Goal: Task Accomplishment & Management: Complete application form

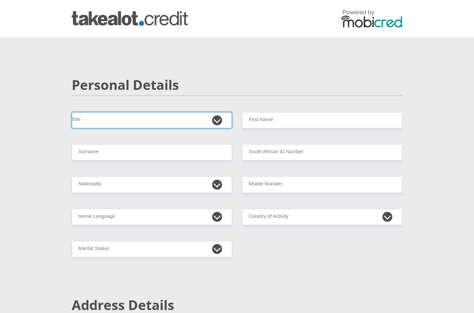
click at [145, 119] on select "Mr Ms Mrs Dr [PERSON_NAME]" at bounding box center [152, 120] width 160 height 16
select select "Ms"
click at [72, 112] on select "Mr Ms Mrs Dr [PERSON_NAME]" at bounding box center [152, 120] width 160 height 16
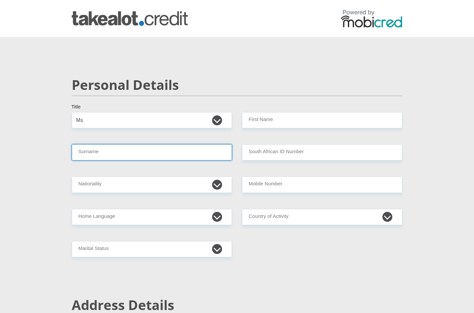
click at [108, 158] on input "Surname" at bounding box center [152, 152] width 160 height 16
type input "Moema"
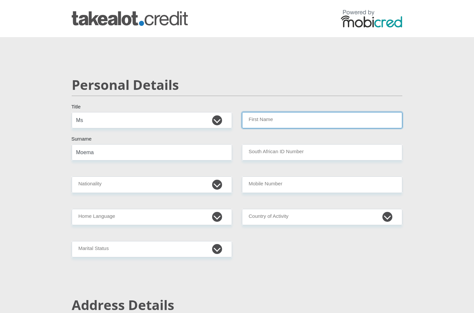
type input "SeodiElsie"
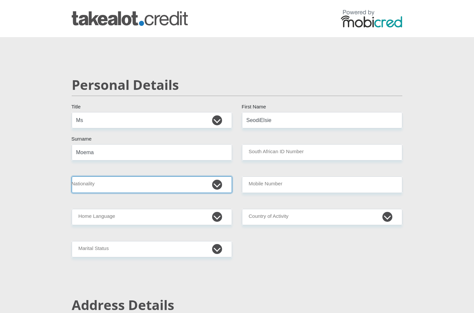
select select "ZAF"
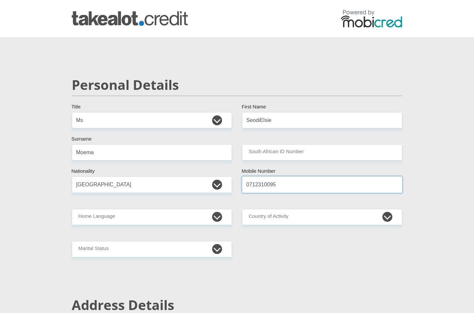
drag, startPoint x: 276, startPoint y: 186, endPoint x: 224, endPoint y: 180, distance: 52.2
type input "0782668663"
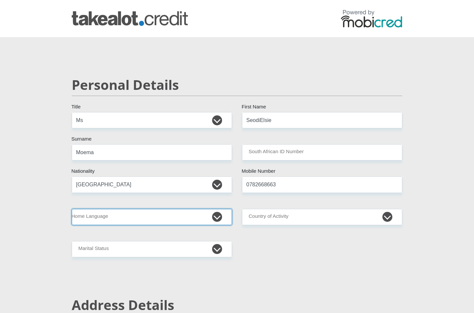
click at [127, 221] on select "Afrikaans English Sepedi South Ndebele Southern Sotho Swati Tsonga Tswana Venda…" at bounding box center [152, 217] width 160 height 16
select select "tsn"
click at [72, 209] on select "Afrikaans English Sepedi South Ndebele Southern Sotho Swati Tsonga Tswana Venda…" at bounding box center [152, 217] width 160 height 16
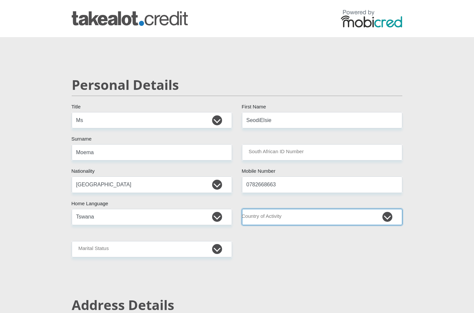
click at [303, 223] on select "[GEOGRAPHIC_DATA] [GEOGRAPHIC_DATA] [GEOGRAPHIC_DATA] [GEOGRAPHIC_DATA] [GEOGRA…" at bounding box center [322, 217] width 160 height 16
select select "ZAF"
click at [242, 209] on select "[GEOGRAPHIC_DATA] [GEOGRAPHIC_DATA] [GEOGRAPHIC_DATA] [GEOGRAPHIC_DATA] [GEOGRA…" at bounding box center [322, 217] width 160 height 16
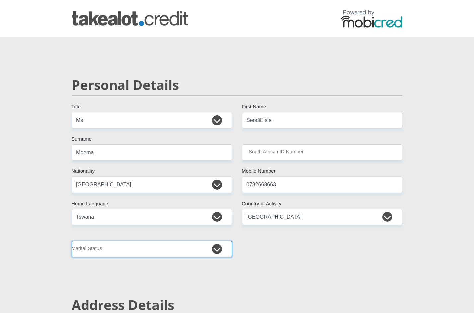
click at [145, 243] on select "Married ANC Single Divorced Widowed Married COP or Customary Law" at bounding box center [152, 249] width 160 height 16
select select "2"
click at [72, 241] on select "Married ANC Single Divorced Widowed Married COP or Customary Law" at bounding box center [152, 249] width 160 height 16
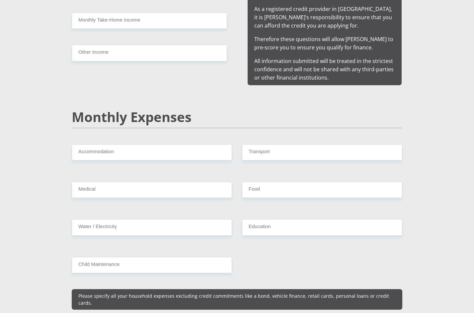
scroll to position [697, 0]
